Goal: Information Seeking & Learning: Learn about a topic

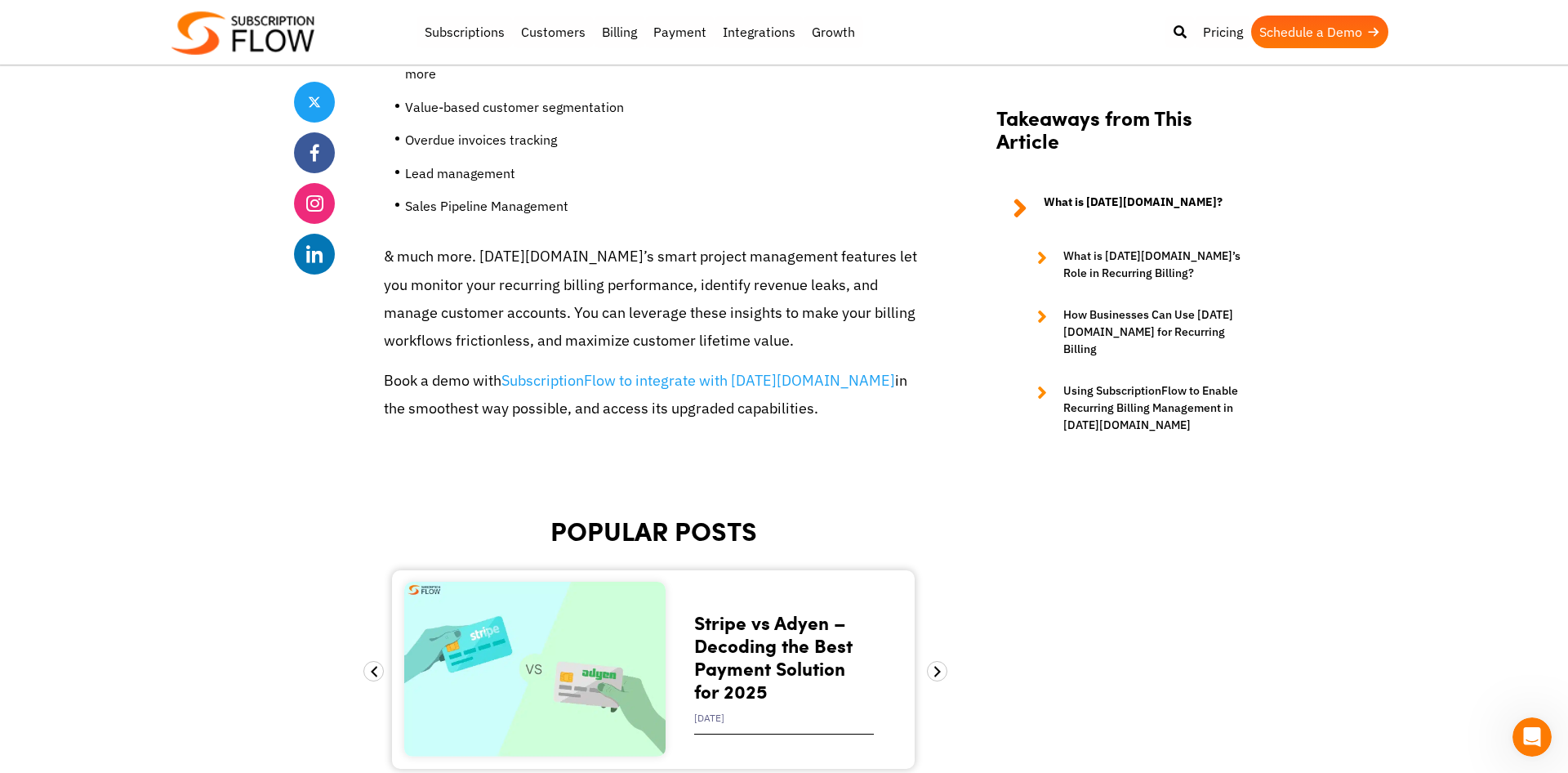
scroll to position [8178, 0]
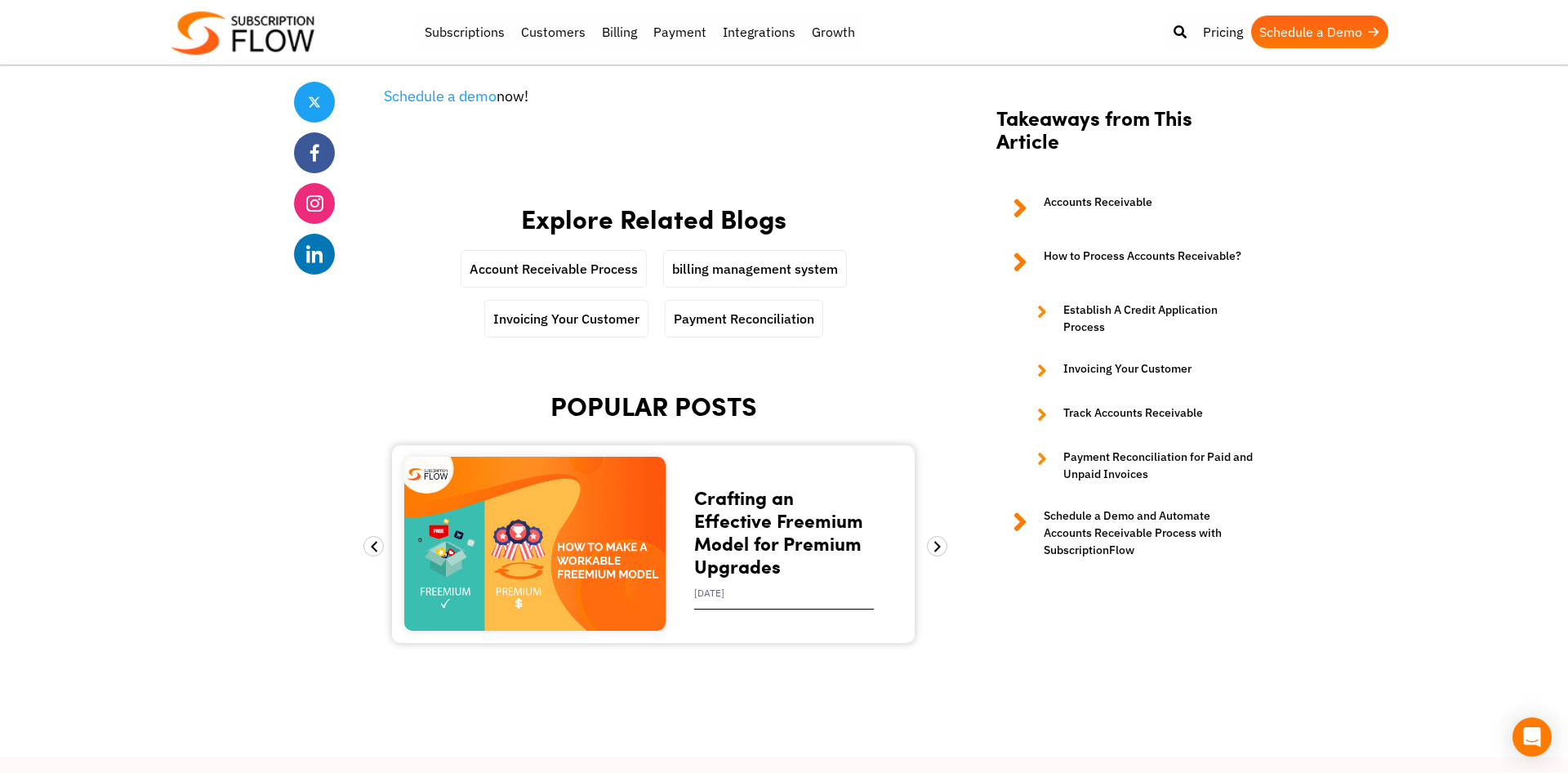
scroll to position [5274, 0]
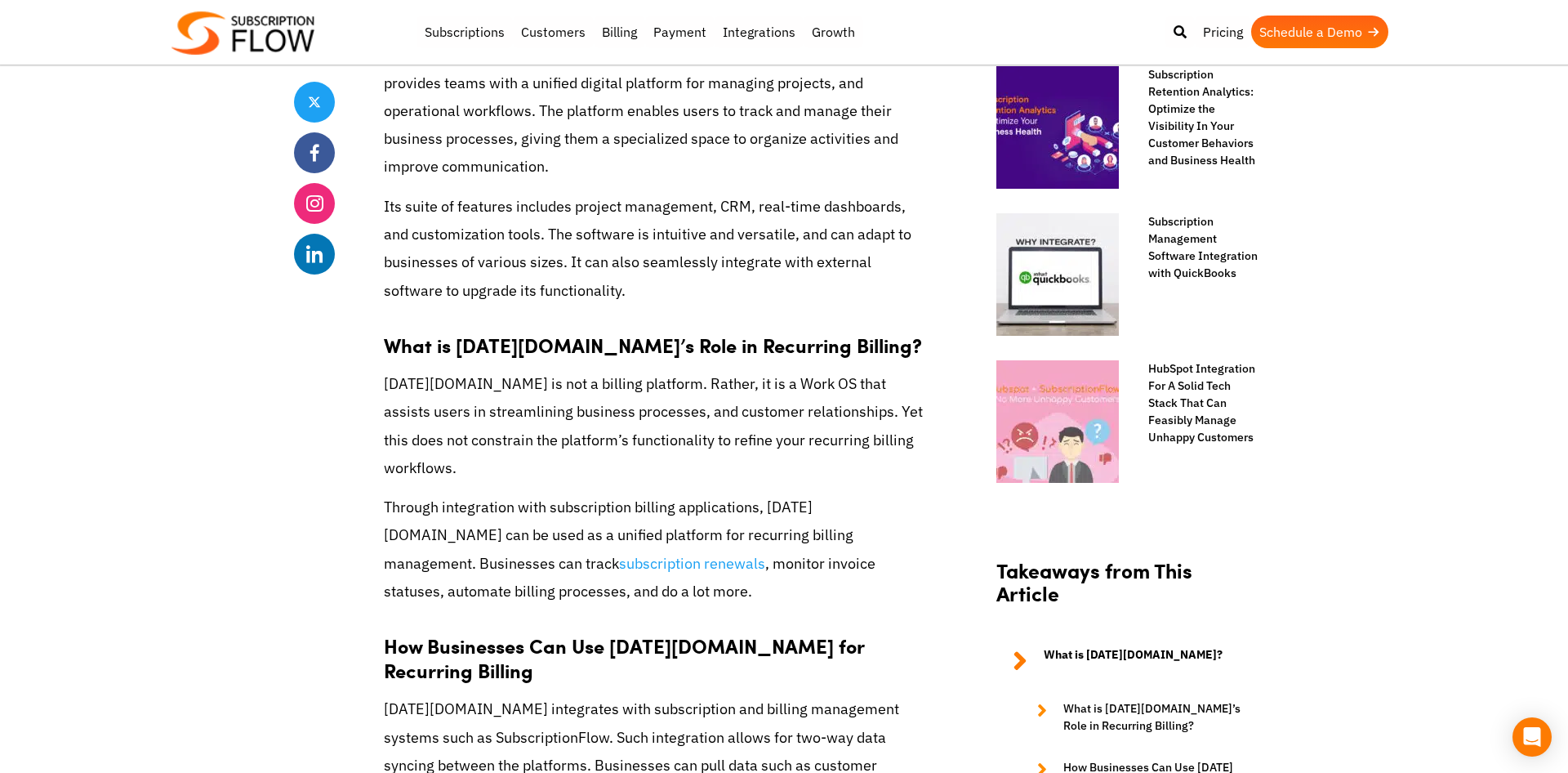
scroll to position [1667, 0]
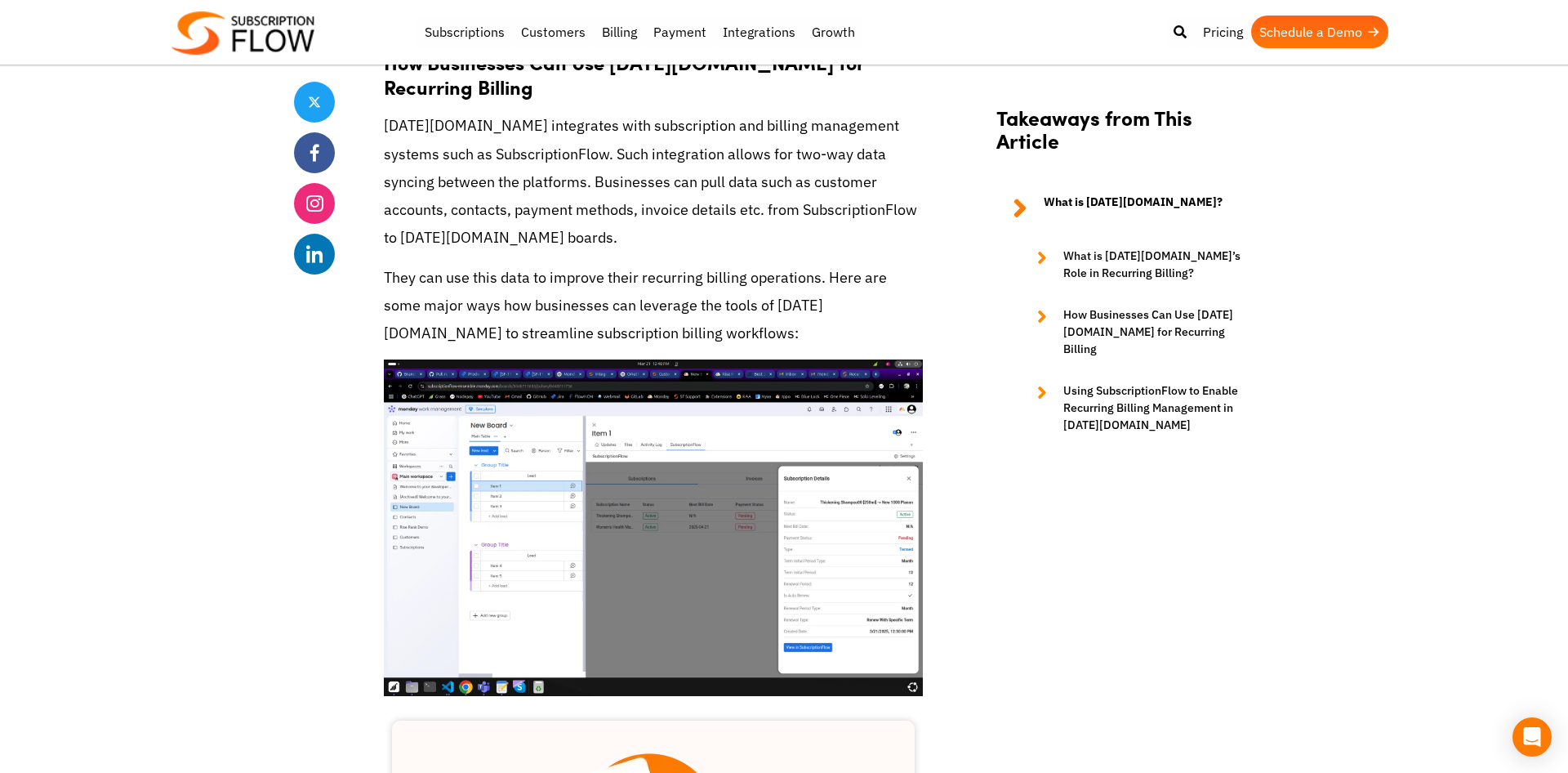
click at [524, 263] on p "They can use this data to improve their recurring billing operations. Here are …" at bounding box center [653, 305] width 539 height 84
click at [536, 359] on img at bounding box center [653, 528] width 539 height 338
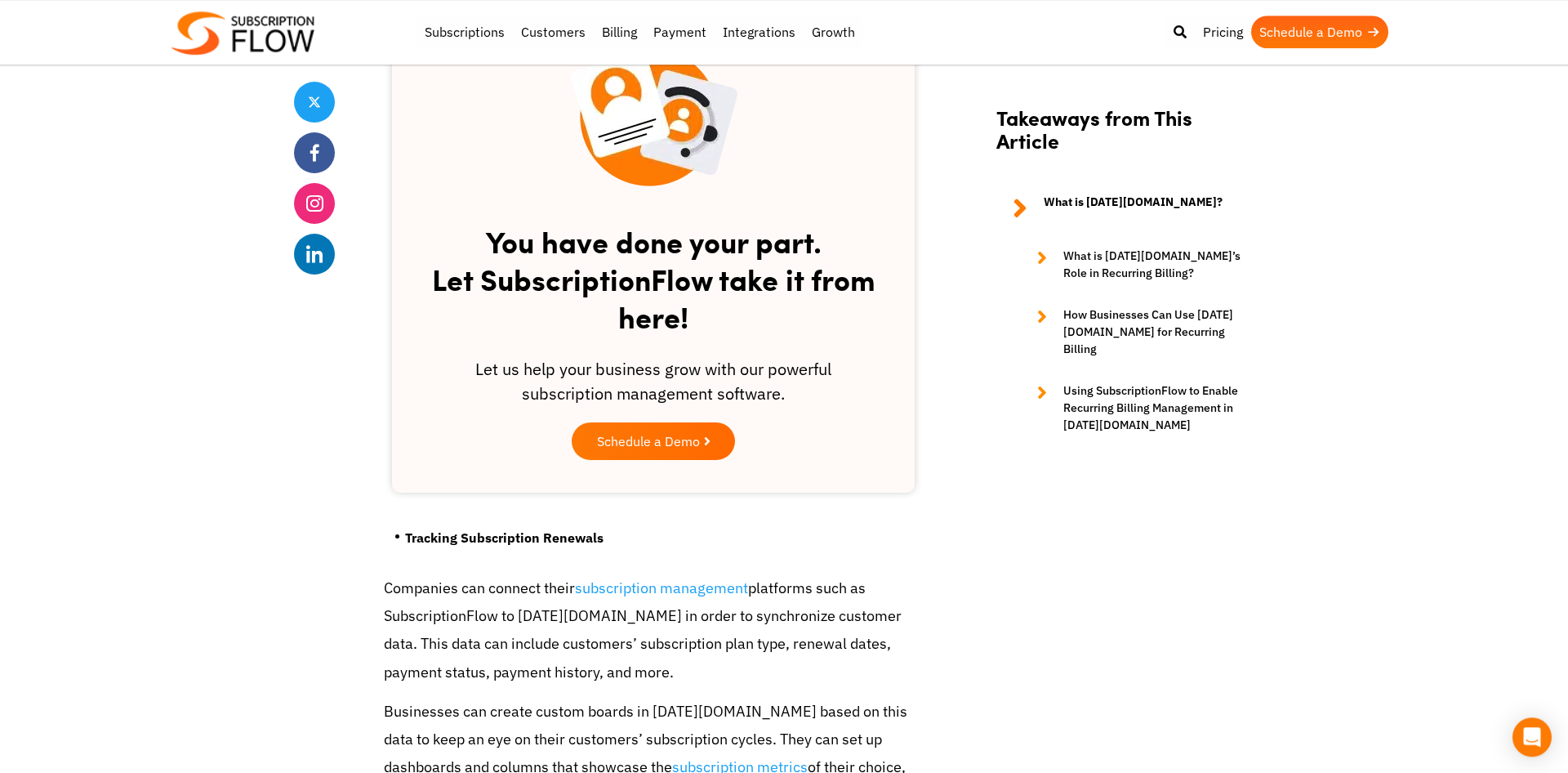
scroll to position [2416, 0]
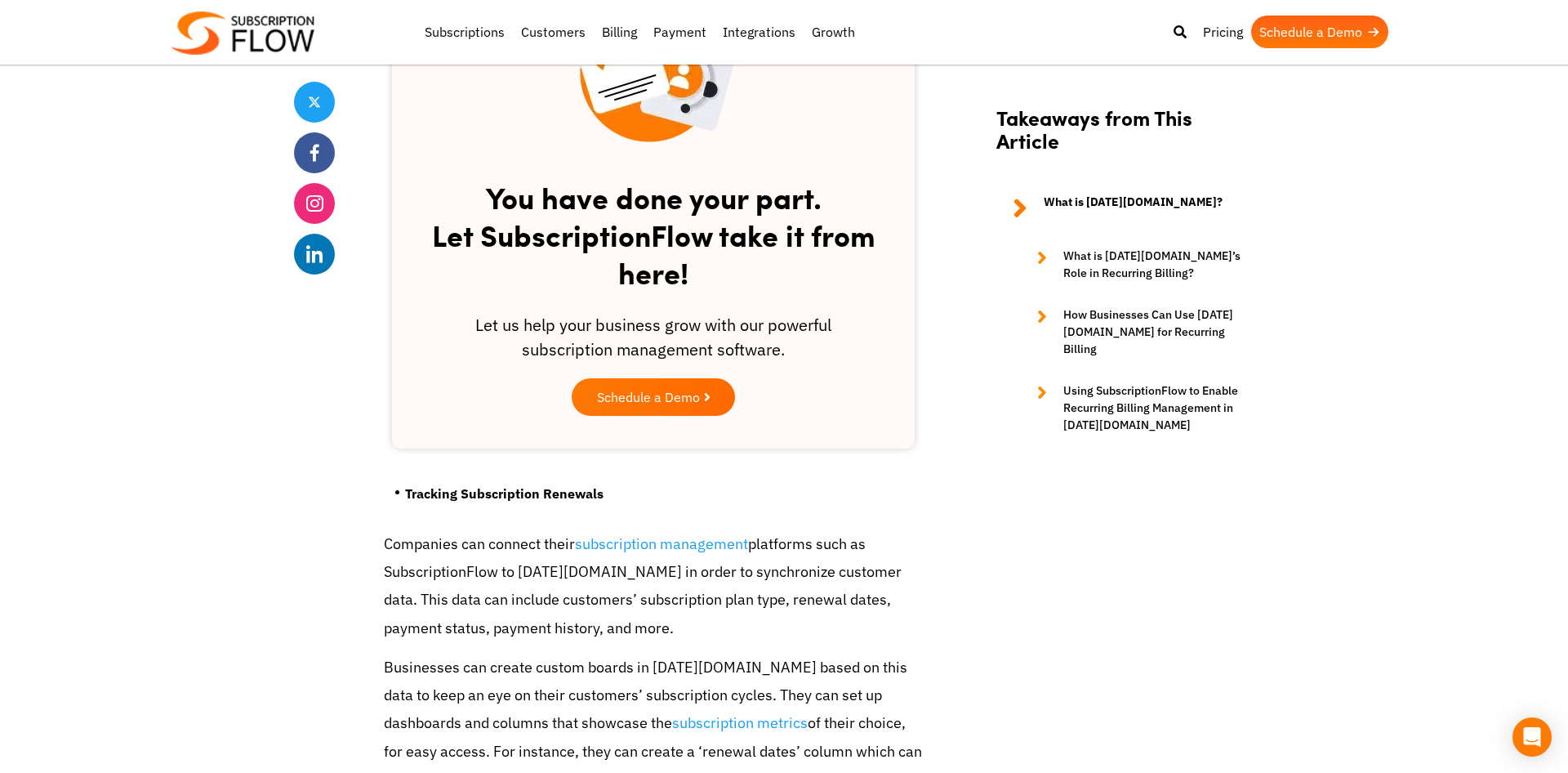
click at [467, 485] on strong "Tracking Subscription Renewals" at bounding box center [505, 493] width 199 height 16
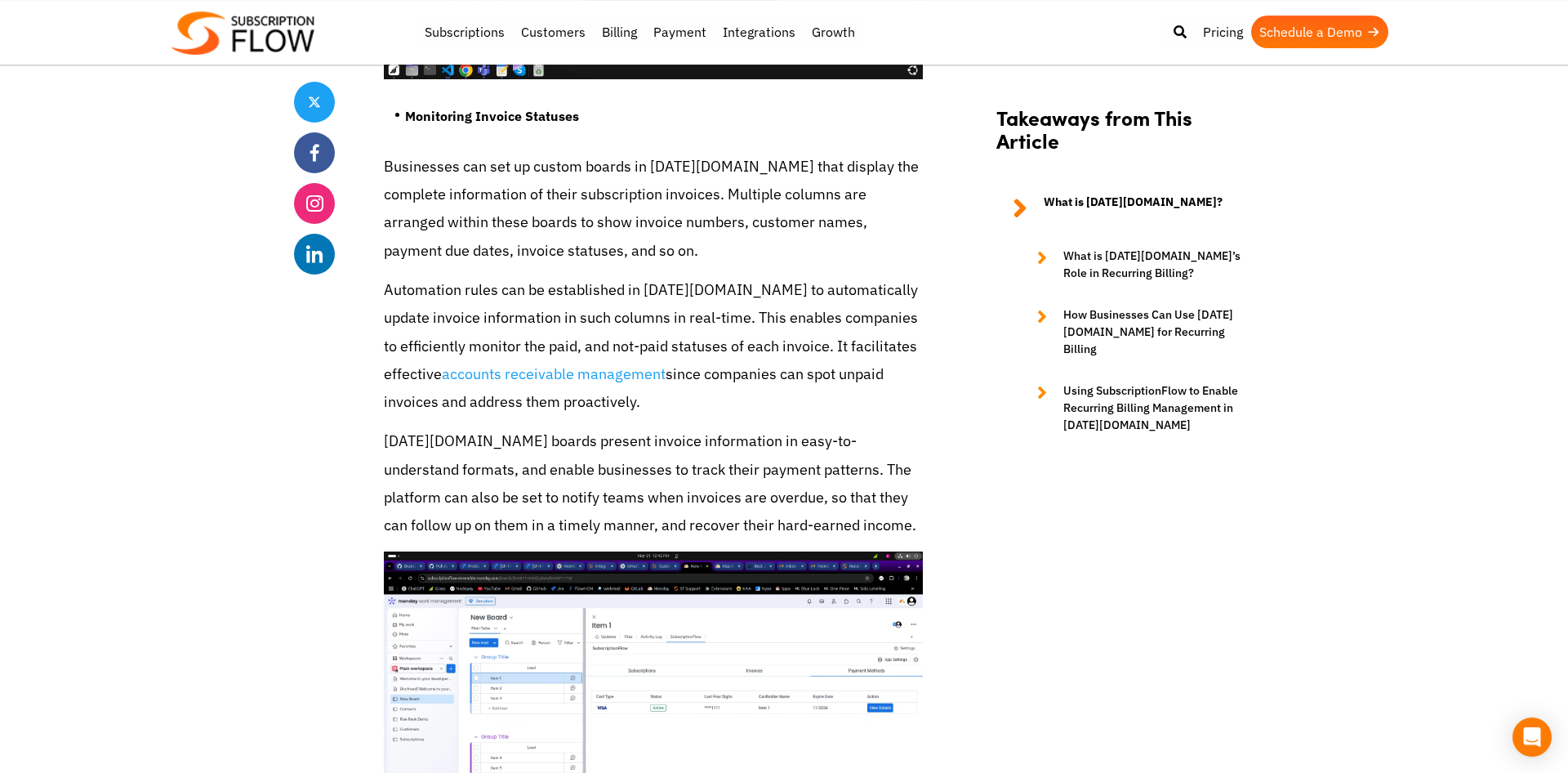
scroll to position [3833, 0]
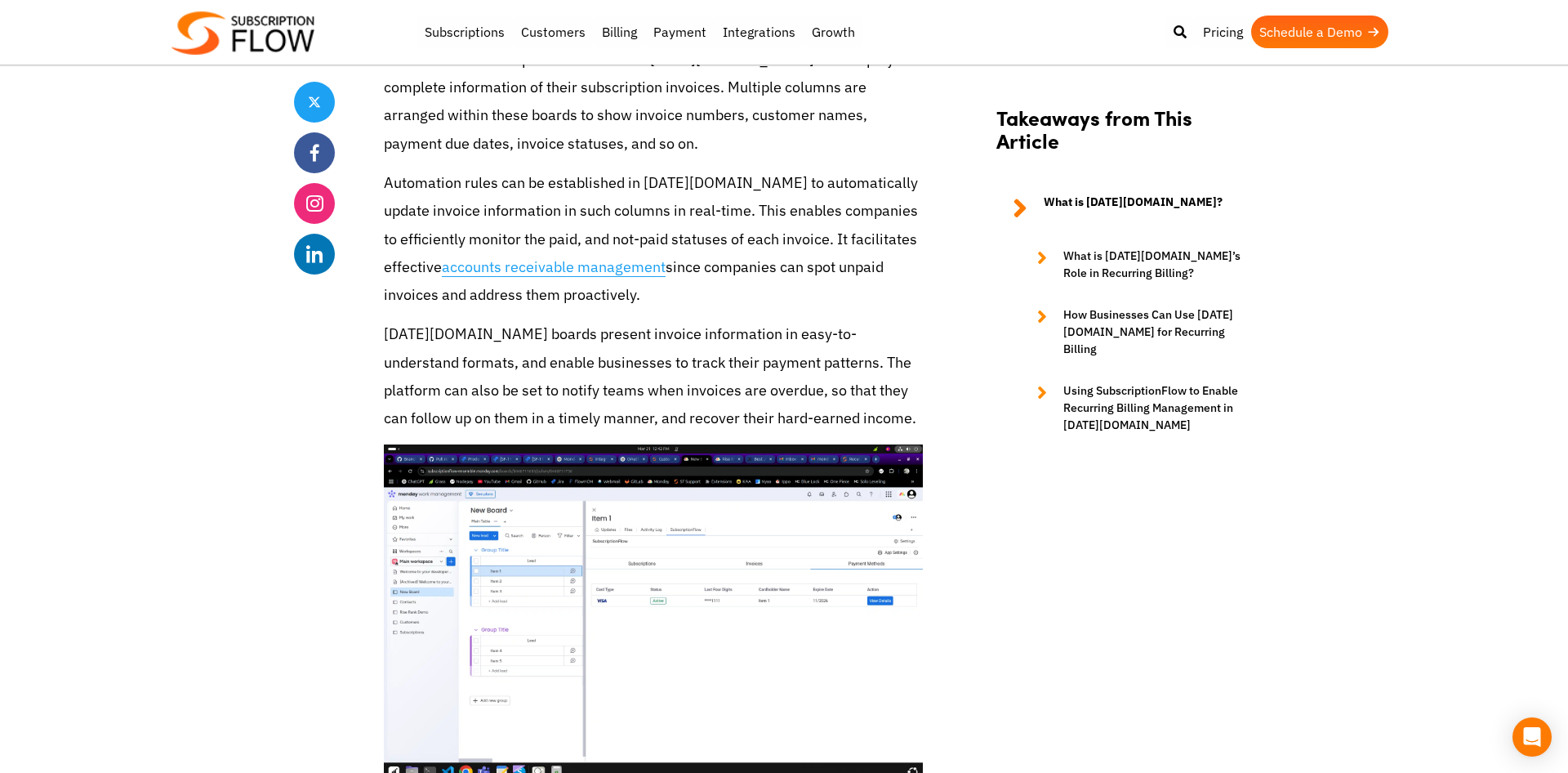
click at [527, 258] on link "accounts receivable management" at bounding box center [554, 267] width 224 height 19
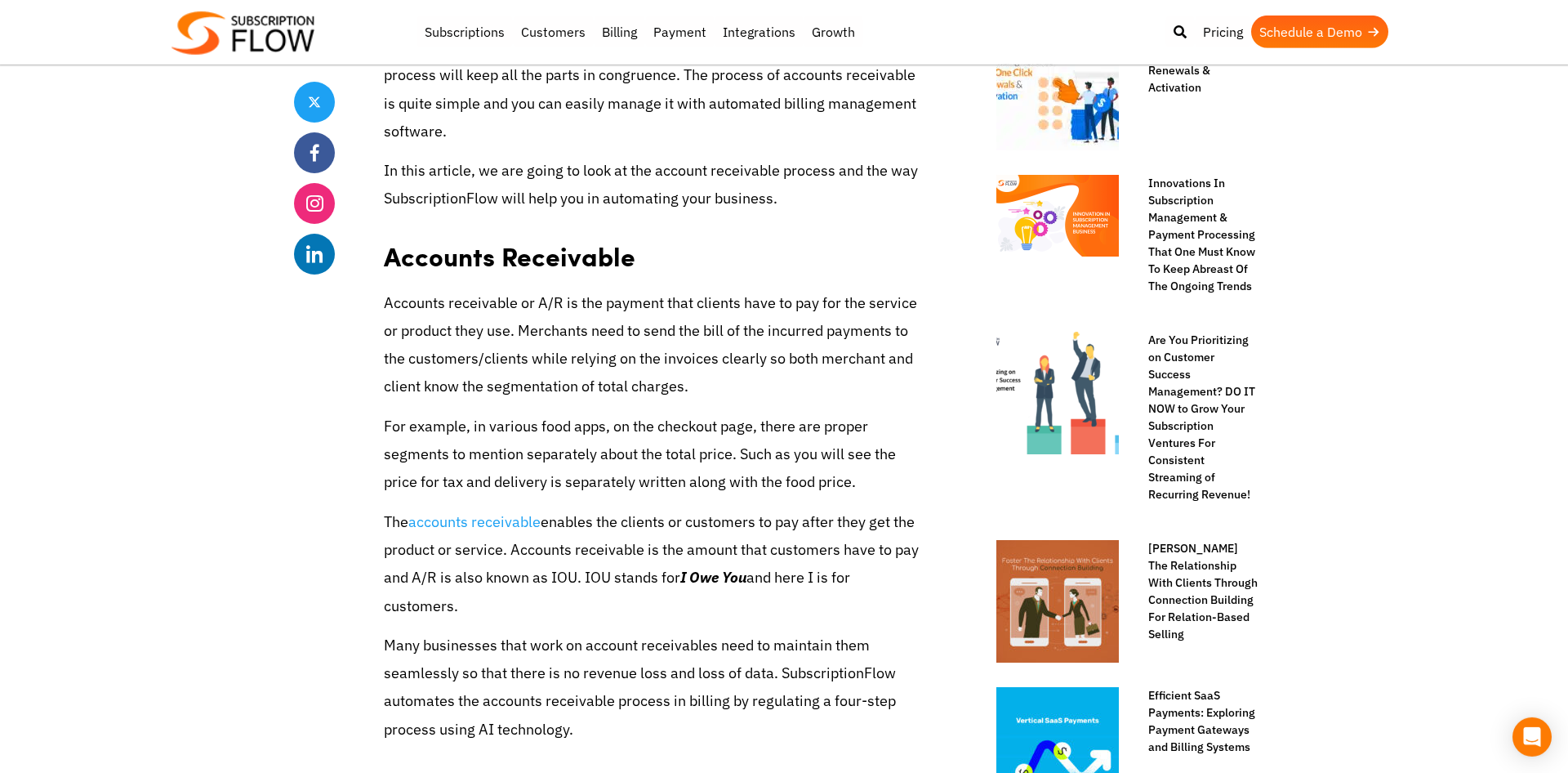
scroll to position [1250, 0]
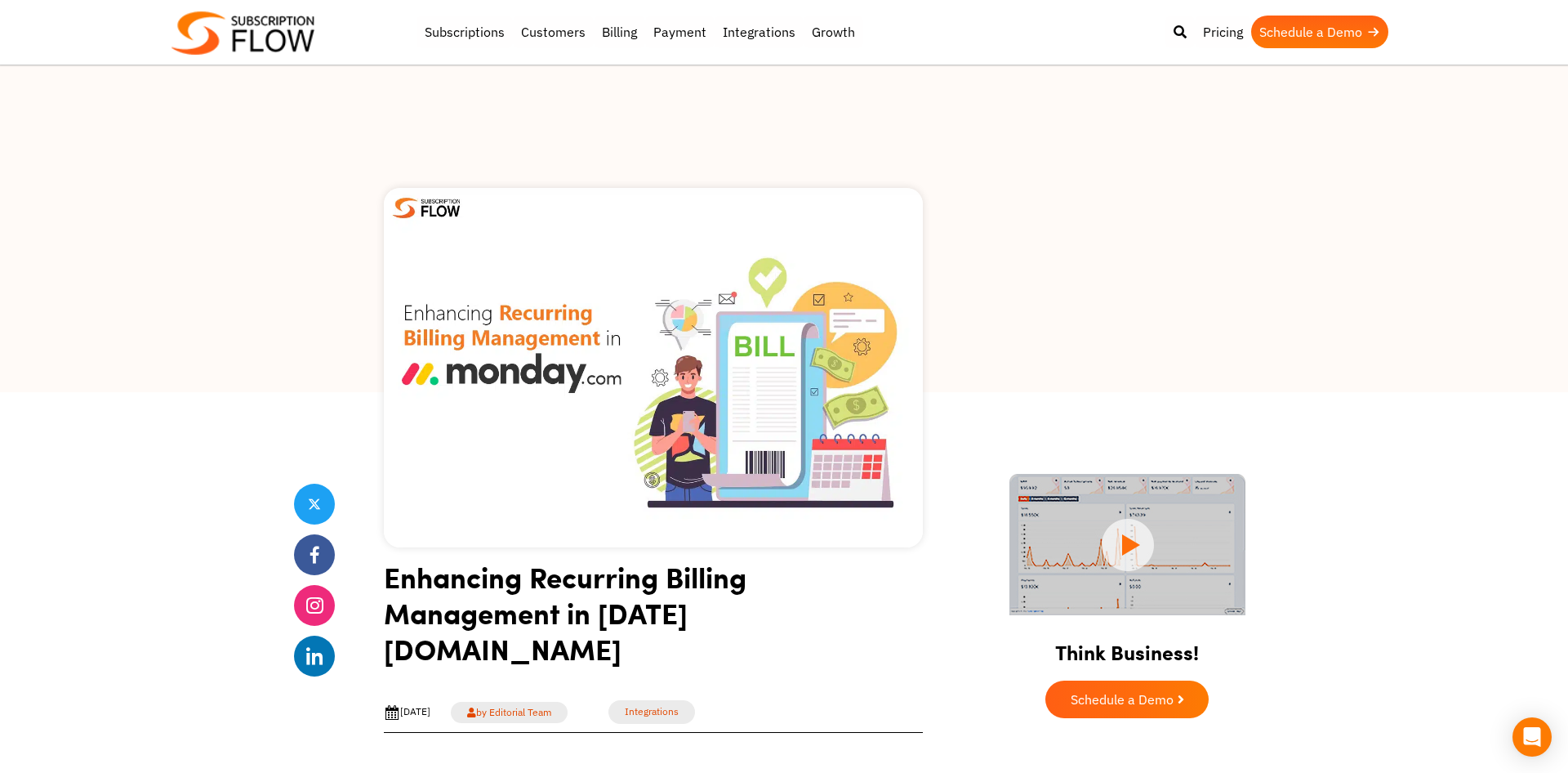
scroll to position [3898, 0]
